Goal: Information Seeking & Learning: Learn about a topic

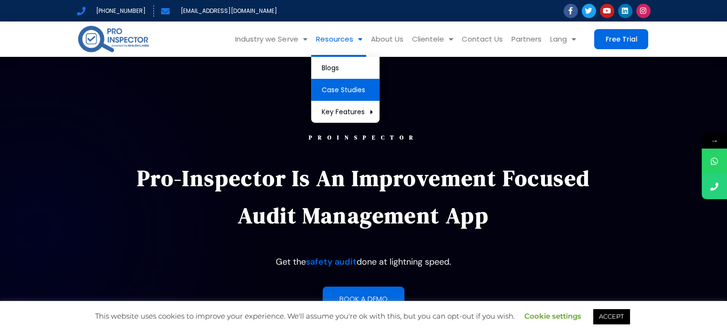
click at [343, 84] on link "Case Studies" at bounding box center [345, 90] width 68 height 22
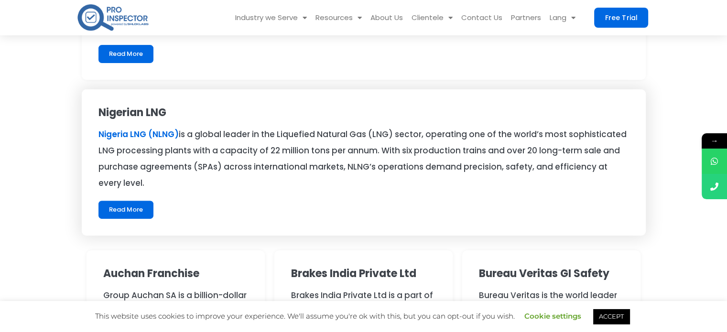
scroll to position [382, 0]
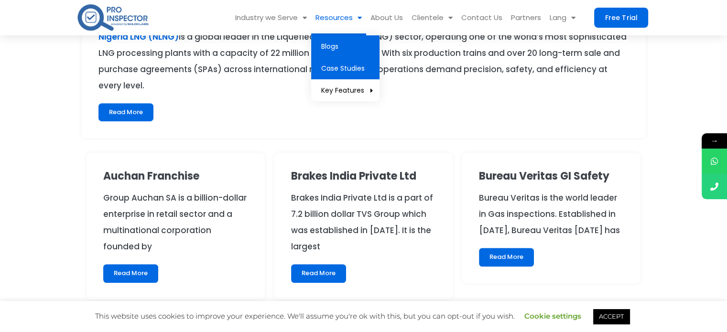
click at [361, 52] on link "Blogs" at bounding box center [345, 46] width 68 height 22
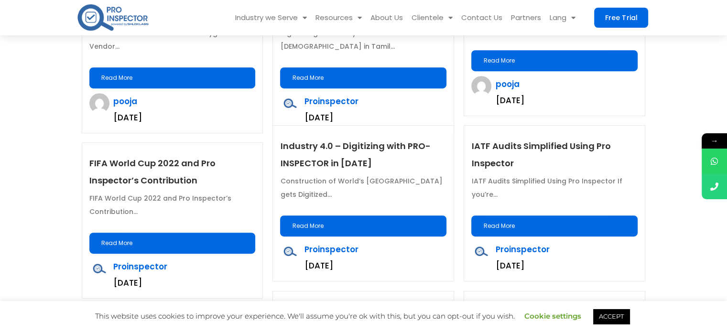
scroll to position [526, 0]
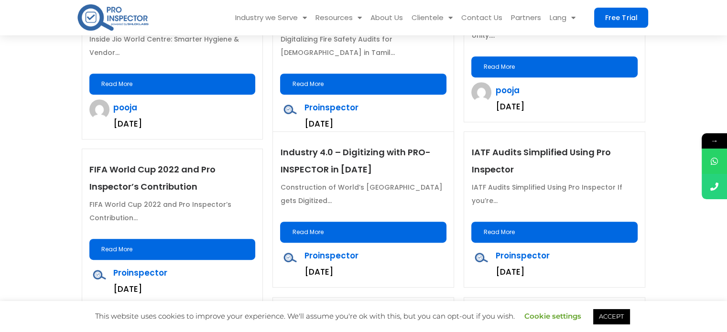
click at [207, 251] on link "Read More" at bounding box center [172, 249] width 166 height 21
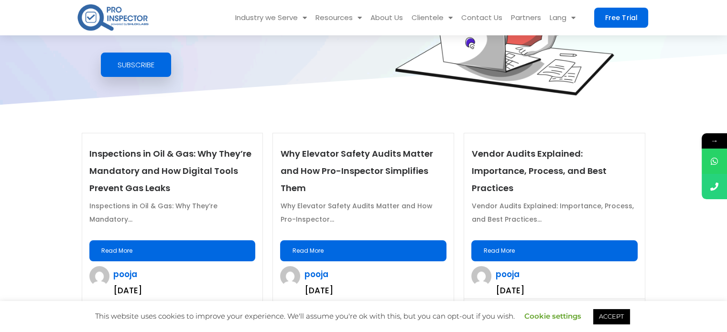
scroll to position [191, 0]
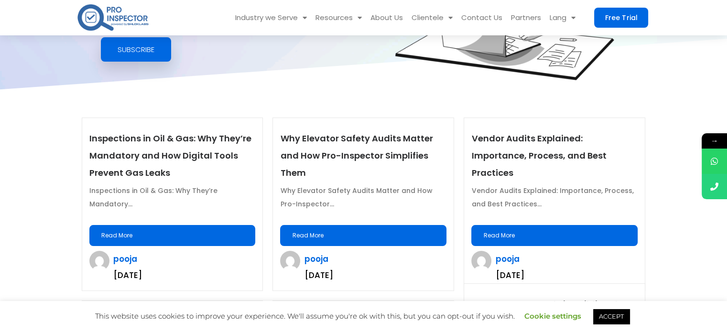
click at [356, 230] on link "Read More" at bounding box center [363, 235] width 166 height 21
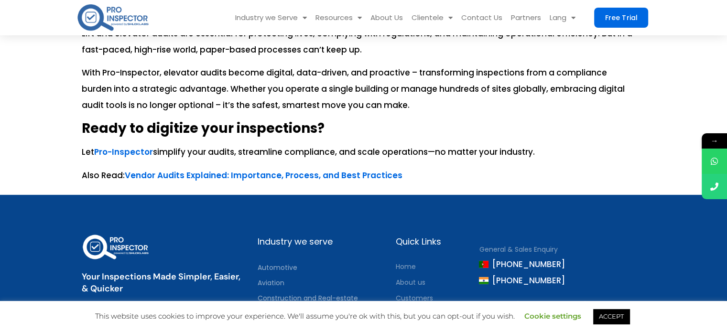
scroll to position [2962, 0]
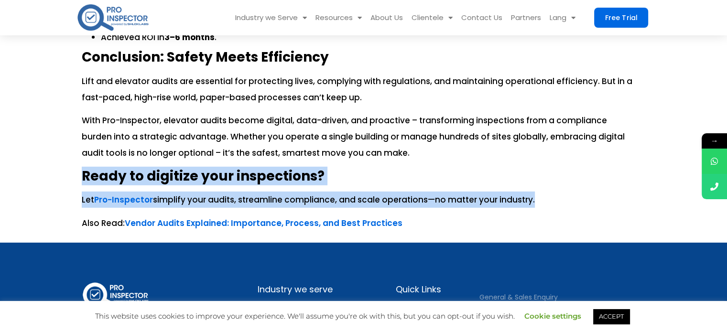
drag, startPoint x: 75, startPoint y: 160, endPoint x: 548, endPoint y: 175, distance: 474.2
copy div "Ready to digitize your inspections? Let Pro-Inspector simplify your audits, str…"
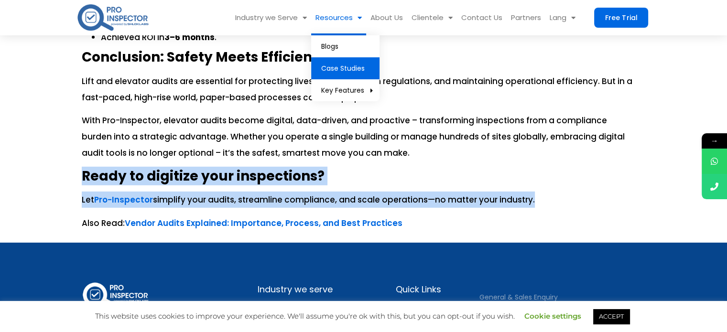
click at [349, 64] on link "Case Studies" at bounding box center [345, 68] width 68 height 22
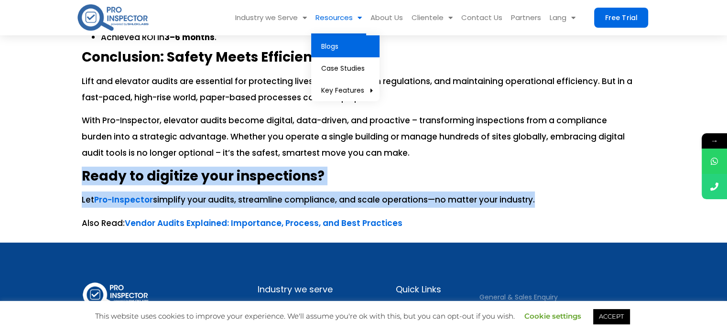
click at [341, 43] on link "Blogs" at bounding box center [345, 46] width 68 height 22
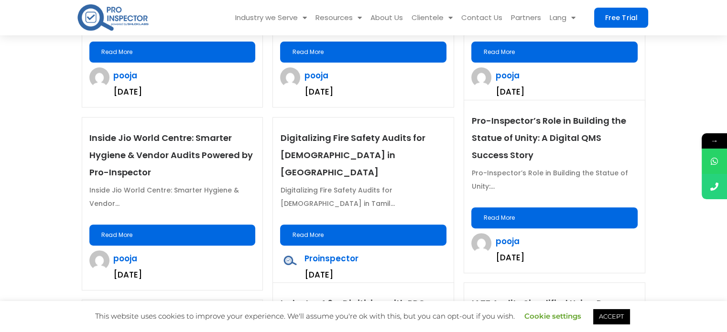
scroll to position [430, 0]
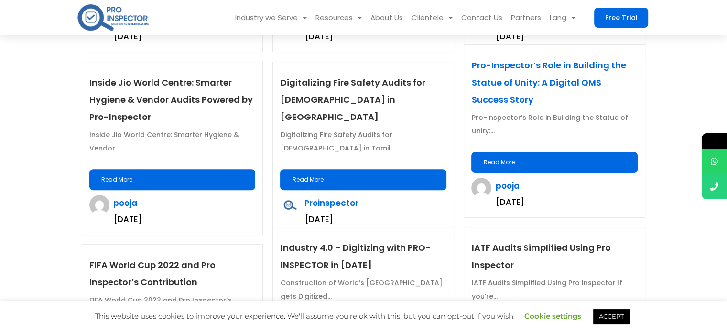
click at [556, 70] on link "Pro-Inspector’s Role in Building the Statue of Unity: A Digital QMS Success Sto…" at bounding box center [548, 82] width 154 height 46
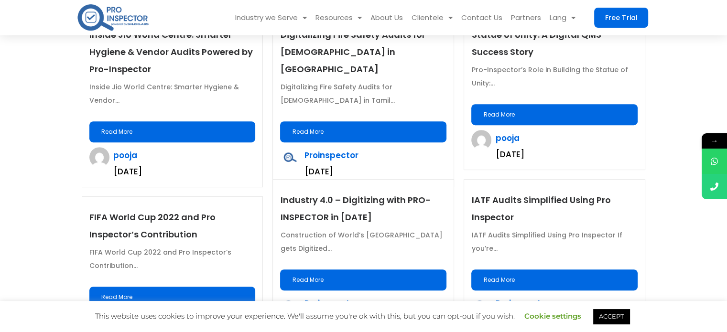
scroll to position [382, 0]
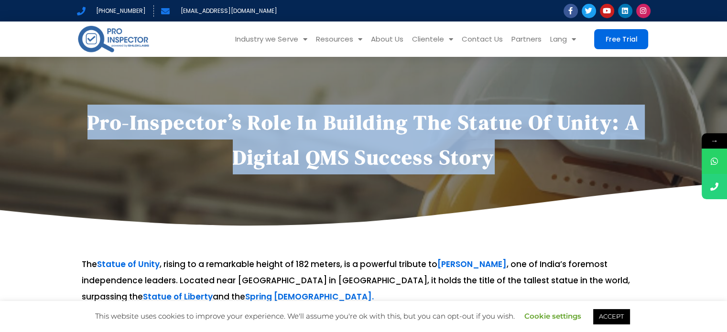
drag, startPoint x: 493, startPoint y: 154, endPoint x: 100, endPoint y: 95, distance: 397.7
click at [100, 95] on div "Pro-Inspector’s Role in Building the Statue of Unity: A Digital QMS Success Sto…" at bounding box center [363, 125] width 573 height 108
copy div "Pro-Inspector’s Role in Building the Statue of Unity: A Digital QMS Success Sto…"
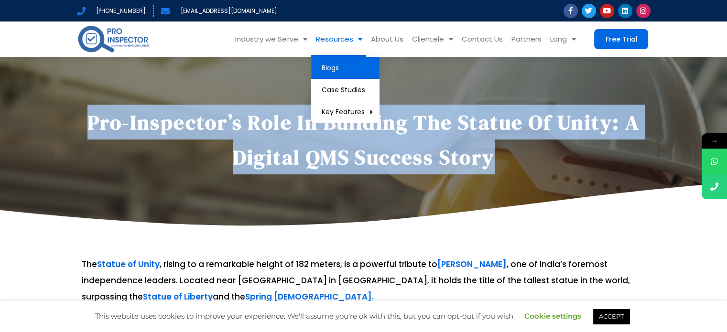
drag, startPoint x: 344, startPoint y: 66, endPoint x: 350, endPoint y: 65, distance: 5.8
click at [344, 66] on link "Blogs" at bounding box center [345, 68] width 68 height 22
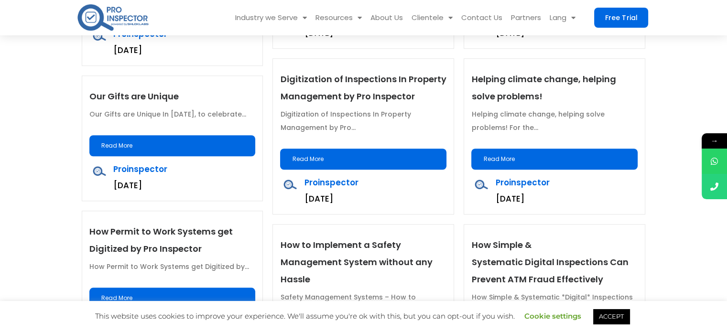
scroll to position [621, 0]
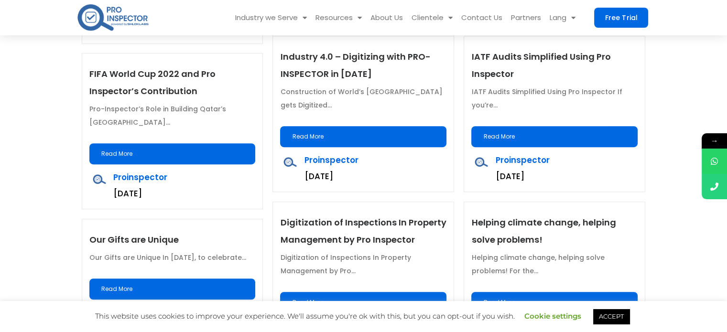
click at [149, 150] on link "Read More" at bounding box center [172, 153] width 166 height 21
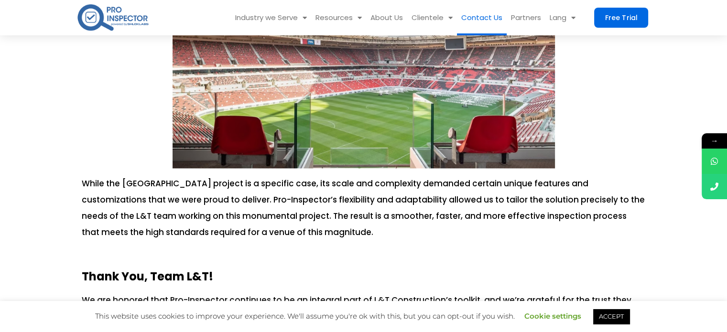
scroll to position [1481, 0]
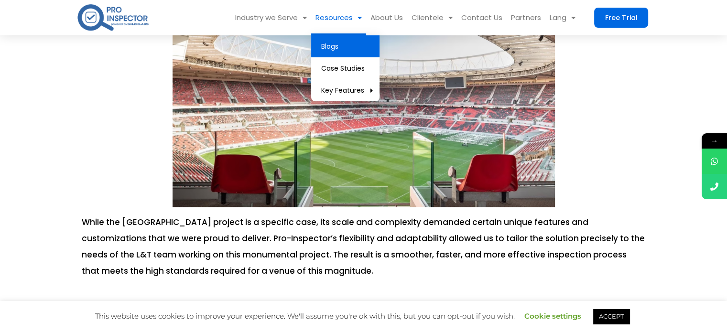
click at [344, 39] on link "Blogs" at bounding box center [345, 46] width 68 height 22
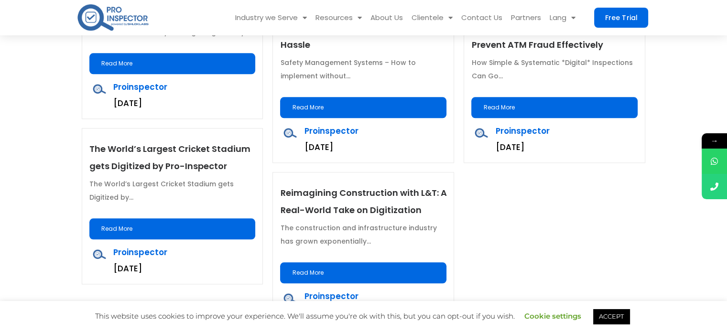
scroll to position [1003, 0]
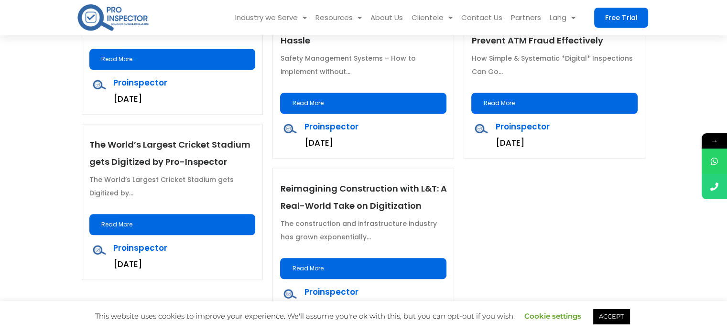
click at [168, 215] on link "Read More" at bounding box center [172, 224] width 166 height 21
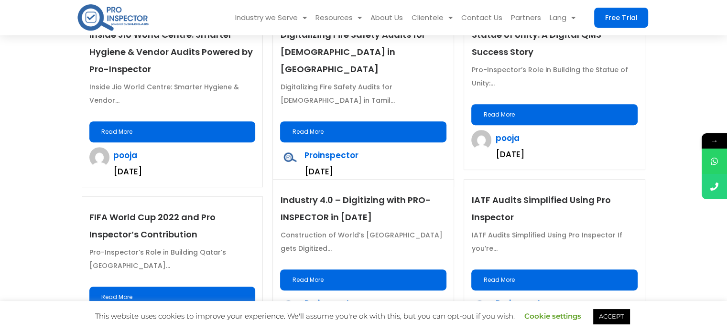
scroll to position [573, 0]
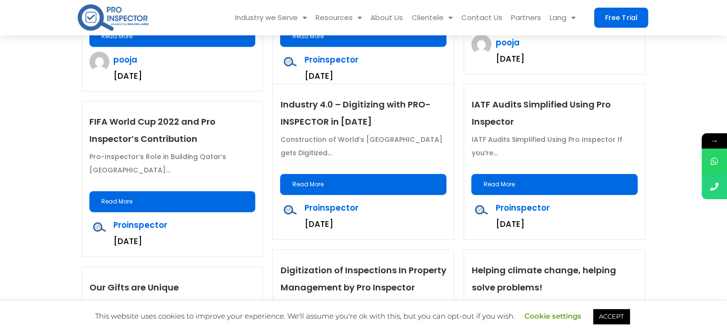
click at [196, 208] on link "Read More" at bounding box center [172, 201] width 166 height 21
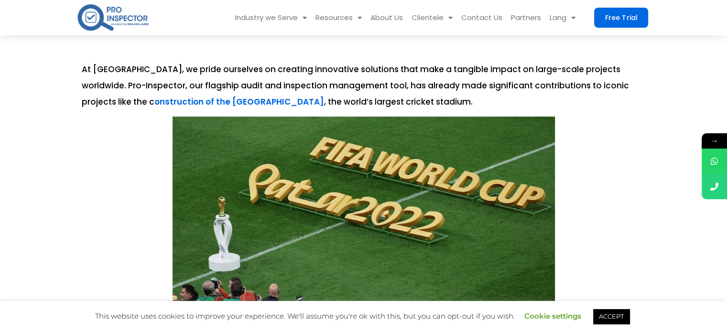
scroll to position [191, 0]
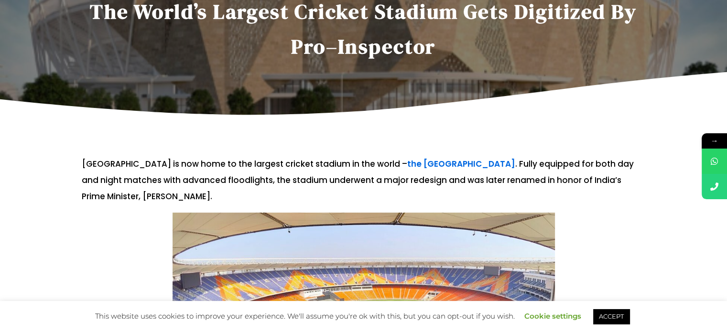
scroll to position [334, 0]
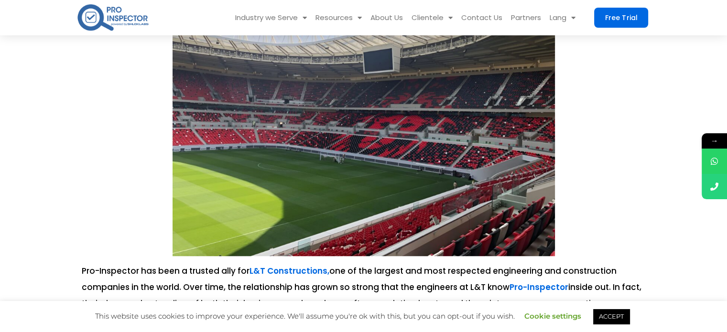
scroll to position [239, 0]
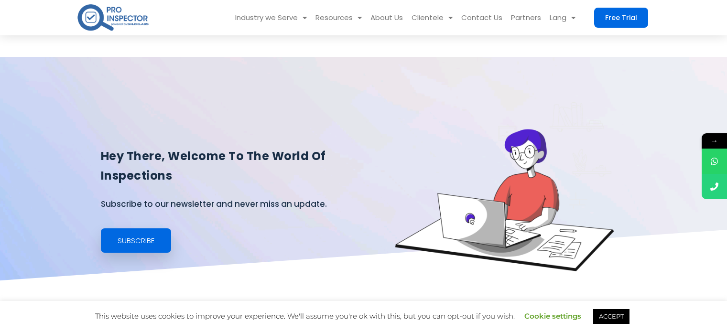
scroll to position [573, 0]
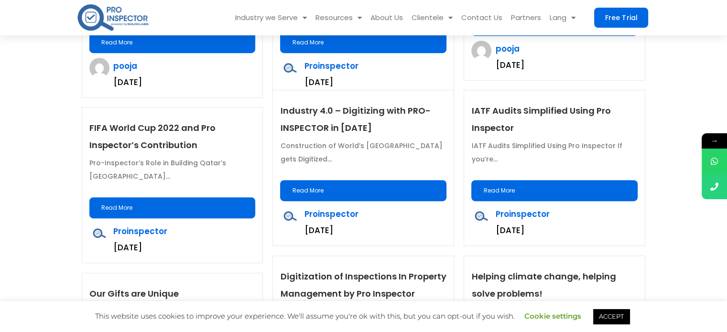
scroll to position [573, 0]
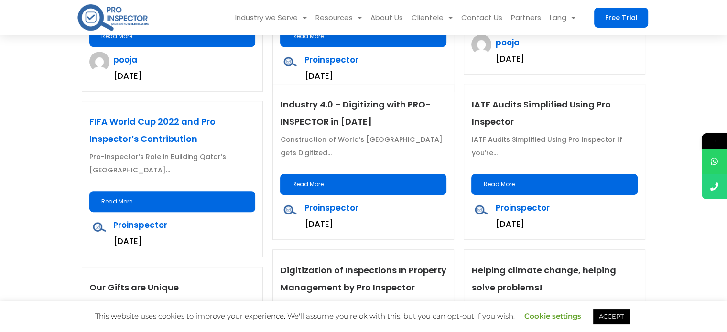
click at [159, 126] on link "FIFA World Cup 2022 and Pro Inspector’s Contribution" at bounding box center [152, 130] width 126 height 29
click at [130, 129] on p "FIFA World Cup 2022 and Pro Inspector’s Contribution" at bounding box center [172, 130] width 166 height 34
click at [178, 111] on div "FIFA World Cup 2022 and Pro Inspector’s Contribution Pro-Inspector’s Role in Bu…" at bounding box center [172, 178] width 181 height 155
click at [179, 119] on link "FIFA World Cup 2022 and Pro Inspector’s Contribution" at bounding box center [152, 130] width 126 height 29
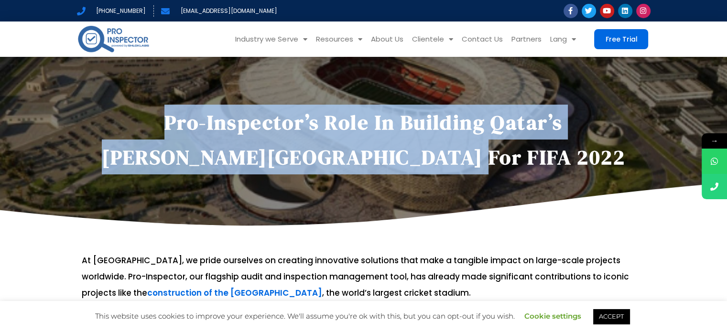
drag, startPoint x: 475, startPoint y: 152, endPoint x: 103, endPoint y: 84, distance: 378.4
click at [105, 84] on div "Pro-Inspector’s Role in Building Qatar’s Al Rayyan Stadium for FIFA 2022" at bounding box center [363, 125] width 573 height 108
copy h1 "Pro-Inspector’s Role in Building Qatar’s Al Rayyan Stadium for FIFA 2022"
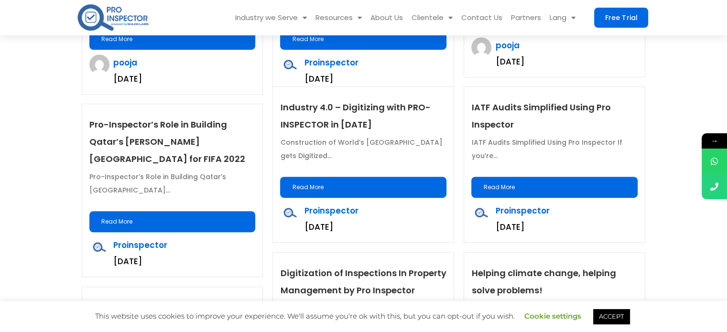
scroll to position [573, 0]
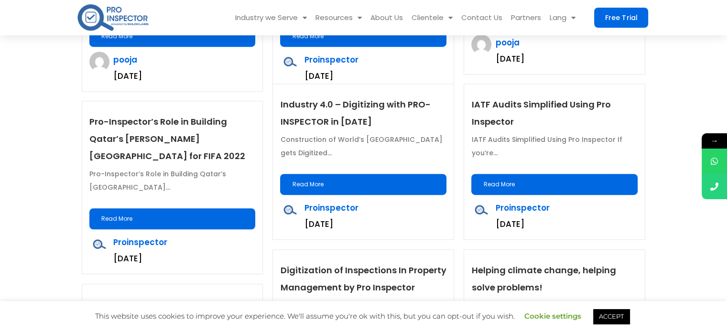
click at [190, 215] on link "Read More" at bounding box center [172, 218] width 166 height 21
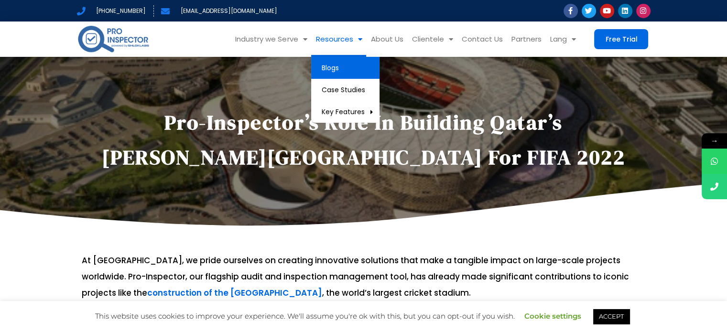
click at [349, 66] on link "Blogs" at bounding box center [345, 68] width 68 height 22
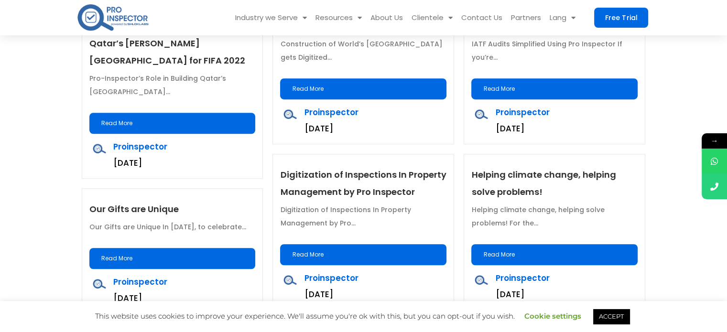
scroll to position [764, 0]
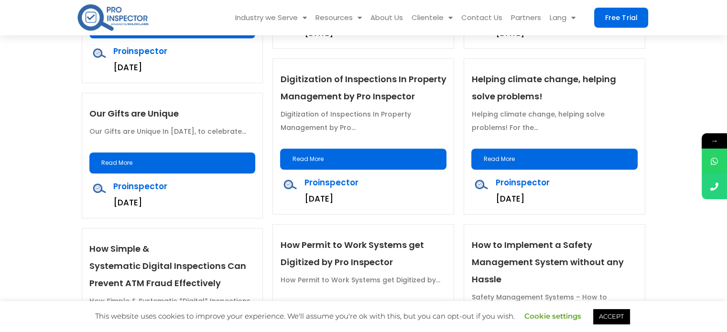
click at [321, 166] on link "Read More" at bounding box center [363, 159] width 166 height 21
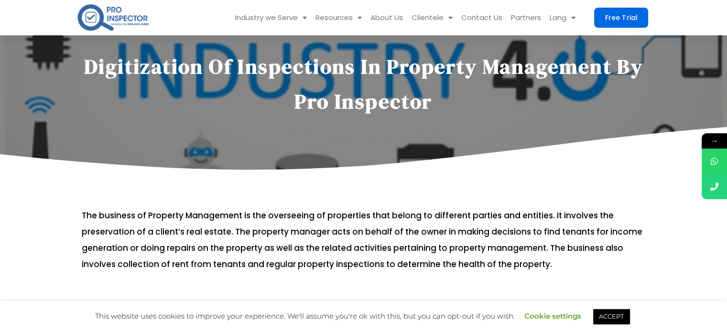
scroll to position [143, 0]
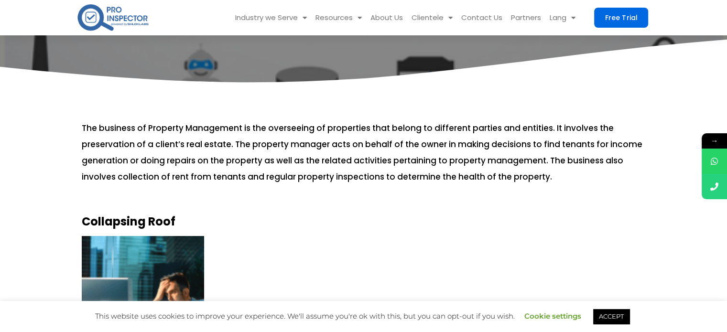
click at [86, 124] on p "The business of Property Management is the overseeing of properties that belong…" at bounding box center [364, 152] width 564 height 65
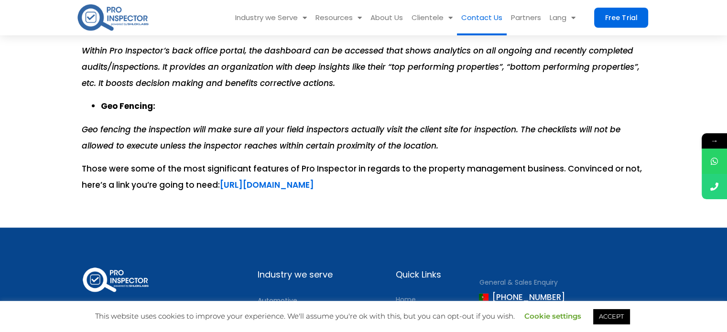
scroll to position [1782, 0]
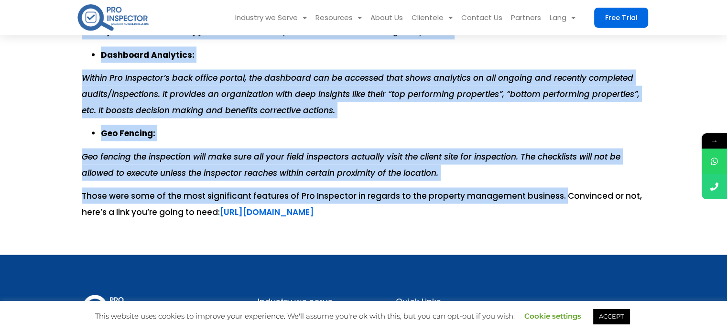
drag, startPoint x: 83, startPoint y: 128, endPoint x: 558, endPoint y: 201, distance: 480.5
copy div "Lor ipsumdol si Ametcons Adipiscing el sed doeiusmodt in utlaboreet dolo magnaa…"
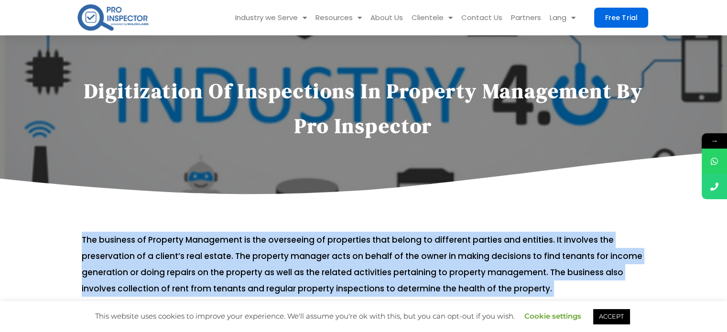
scroll to position [0, 0]
